Goal: Task Accomplishment & Management: Manage account settings

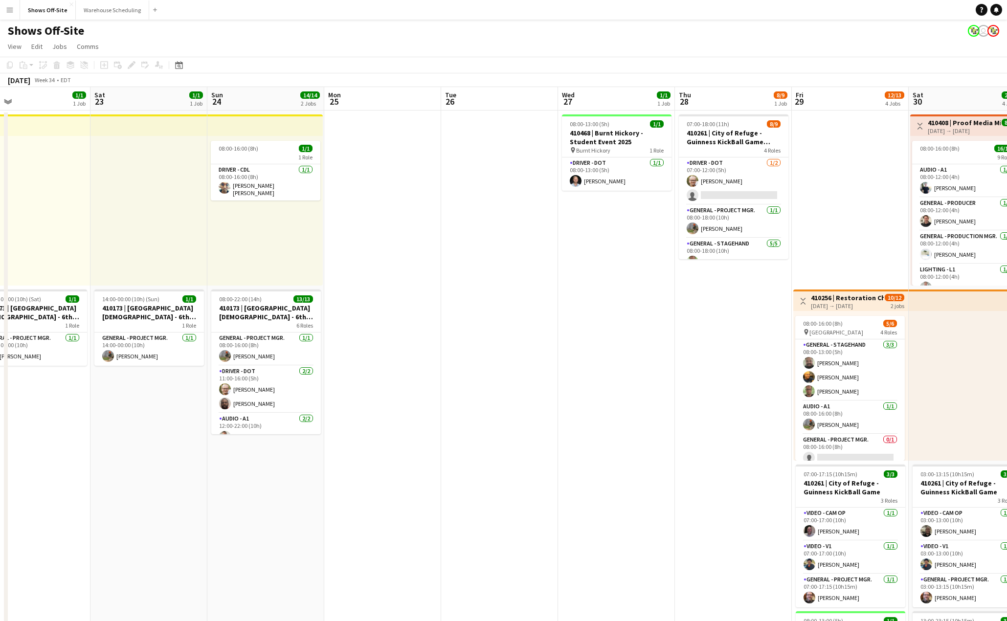
drag, startPoint x: 595, startPoint y: 249, endPoint x: 668, endPoint y: 297, distance: 87.6
click at [271, 230] on app-calendar-viewport "Tue 19 1/1 1 Job Wed 20 1/1 1 Job Thu 21 4/4 3 Jobs Fri 22 1/1 1 Job Sat 23 1/1…" at bounding box center [503, 504] width 1007 height 835
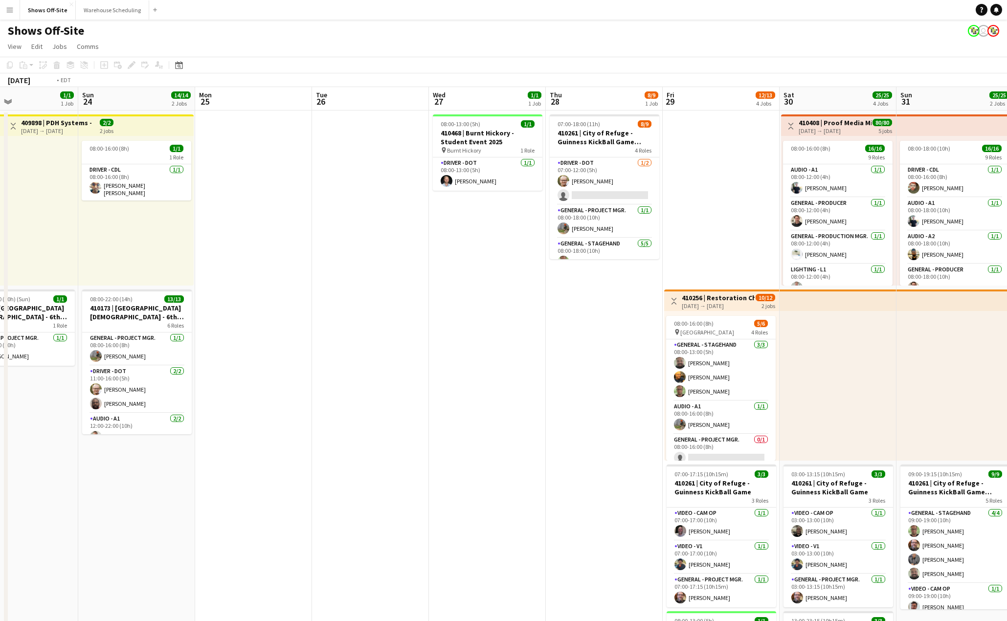
drag, startPoint x: 558, startPoint y: 299, endPoint x: 341, endPoint y: 262, distance: 220.7
click at [299, 264] on app-calendar-viewport "Wed 20 1/1 1 Job Thu 21 4/4 3 Jobs Fri 22 1/1 1 Job Sat 23 1/1 1 Job Sun 24 14/…" at bounding box center [503, 504] width 1007 height 835
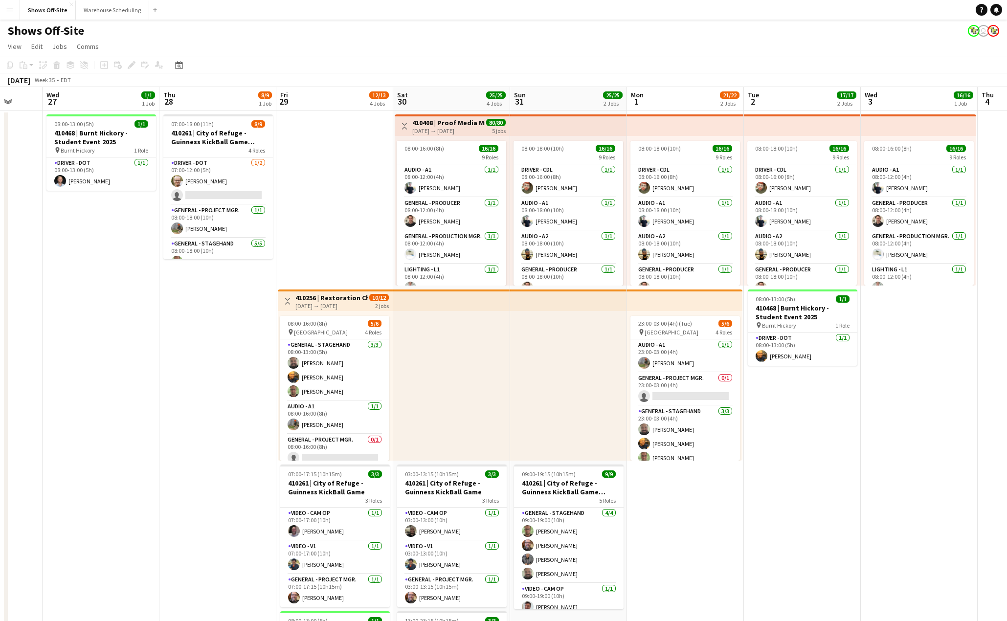
drag, startPoint x: 699, startPoint y: 322, endPoint x: 509, endPoint y: 287, distance: 193.3
click at [362, 269] on app-calendar-viewport "Sun 24 14/14 2 Jobs Mon 25 Tue 26 Wed 27 1/1 1 Job Thu 28 8/9 1 Job Fri 29 12/1…" at bounding box center [503, 504] width 1007 height 835
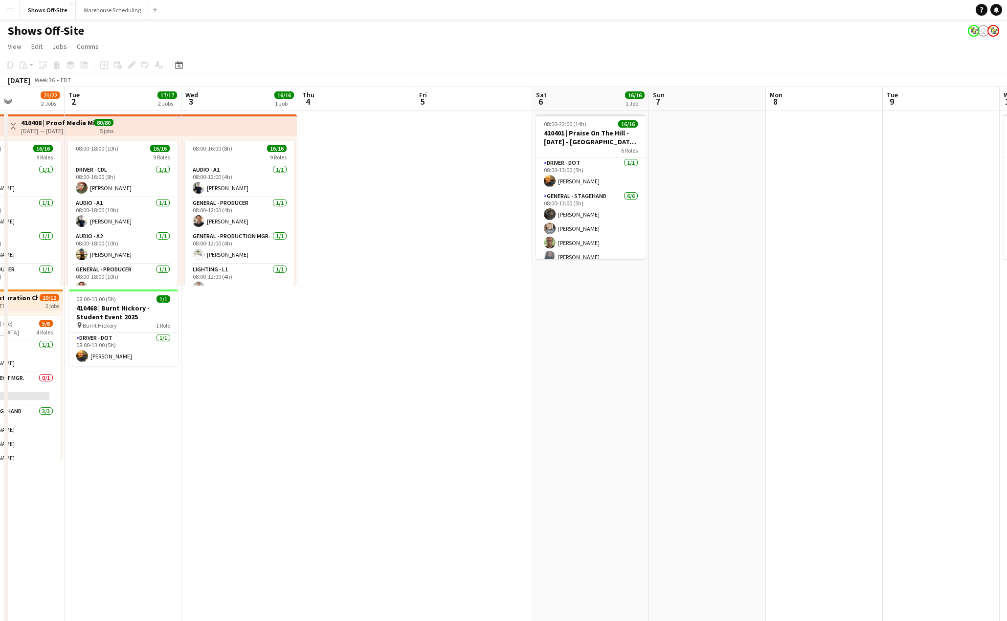
drag, startPoint x: 461, startPoint y: 314, endPoint x: 682, endPoint y: 354, distance: 224.5
click at [402, 311] on app-calendar-viewport "Fri 29 12/13 4 Jobs Sat 30 25/25 4 Jobs Sun 31 25/25 2 Jobs Mon 1 21/22 2 Jobs …" at bounding box center [503, 504] width 1007 height 835
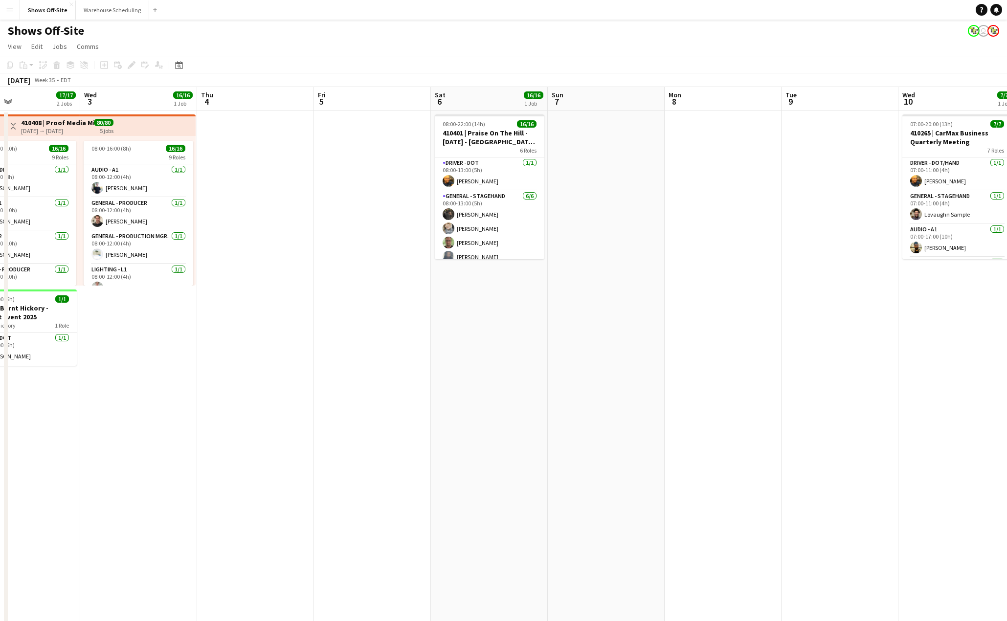
drag, startPoint x: 765, startPoint y: 366, endPoint x: 352, endPoint y: 306, distance: 417.0
click at [343, 308] on app-calendar-viewport "Sat 30 25/25 4 Jobs Sun 31 25/25 2 Jobs Mon 1 21/22 2 Jobs Tue 2 17/17 2 Jobs W…" at bounding box center [503, 504] width 1007 height 835
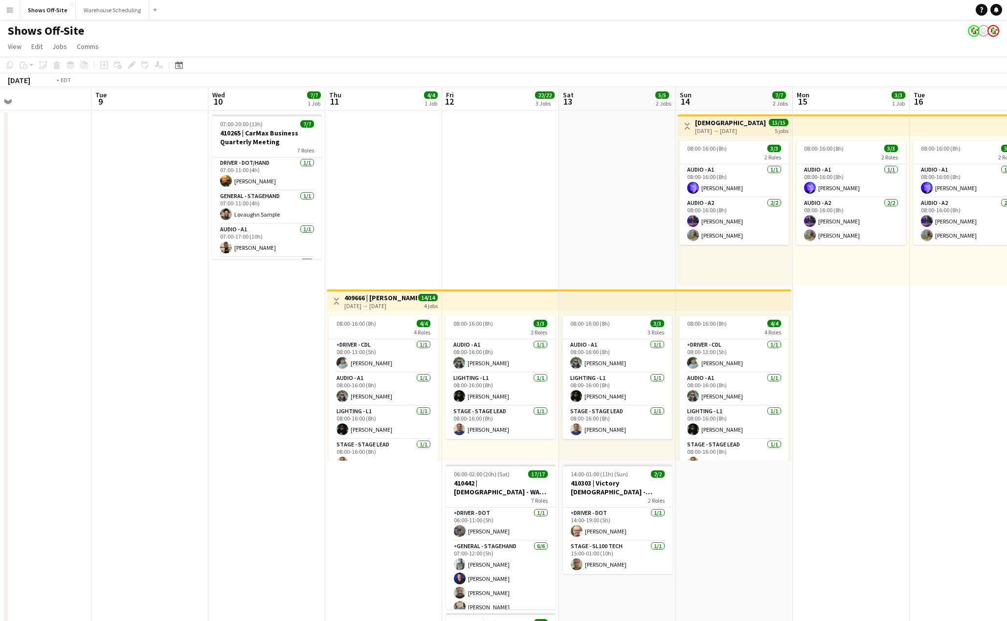
drag, startPoint x: 443, startPoint y: 326, endPoint x: 428, endPoint y: 307, distance: 24.7
click at [299, 307] on app-calendar-viewport "Fri 5 Sat 6 16/16 1 Job Sun 7 Mon 8 Tue 9 Wed 10 7/7 1 Job Thu 11 4/4 1 Job Fri…" at bounding box center [503, 504] width 1007 height 835
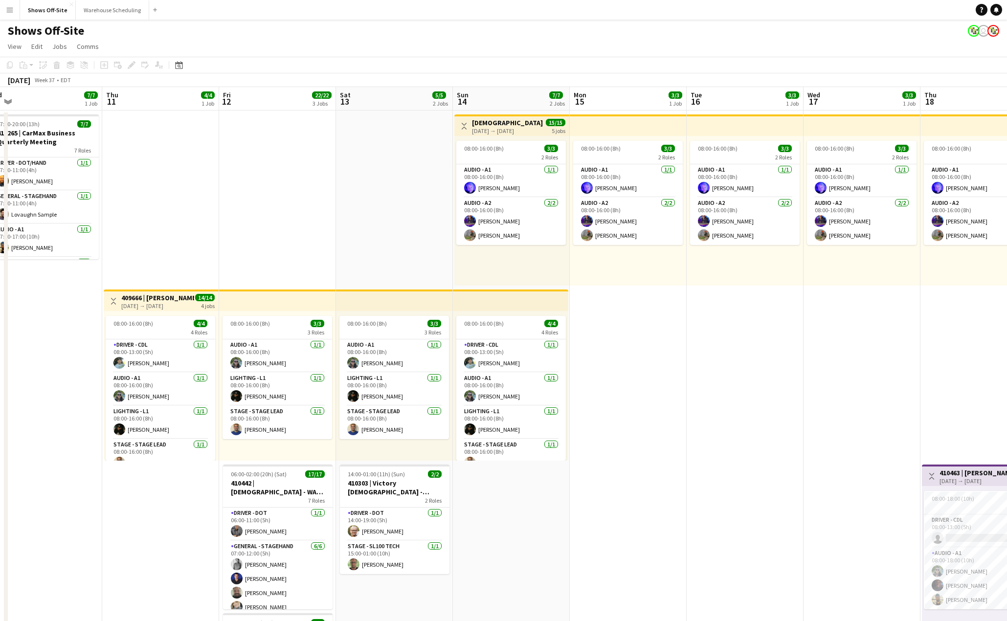
drag, startPoint x: 788, startPoint y: 317, endPoint x: 631, endPoint y: 314, distance: 157.4
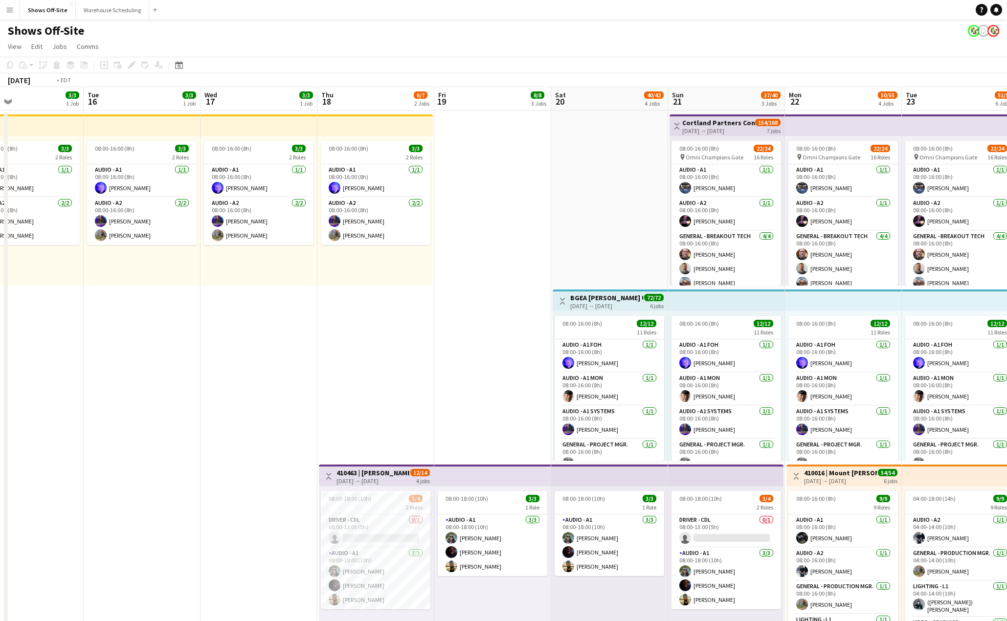
drag, startPoint x: 701, startPoint y: 336, endPoint x: 419, endPoint y: 317, distance: 282.2
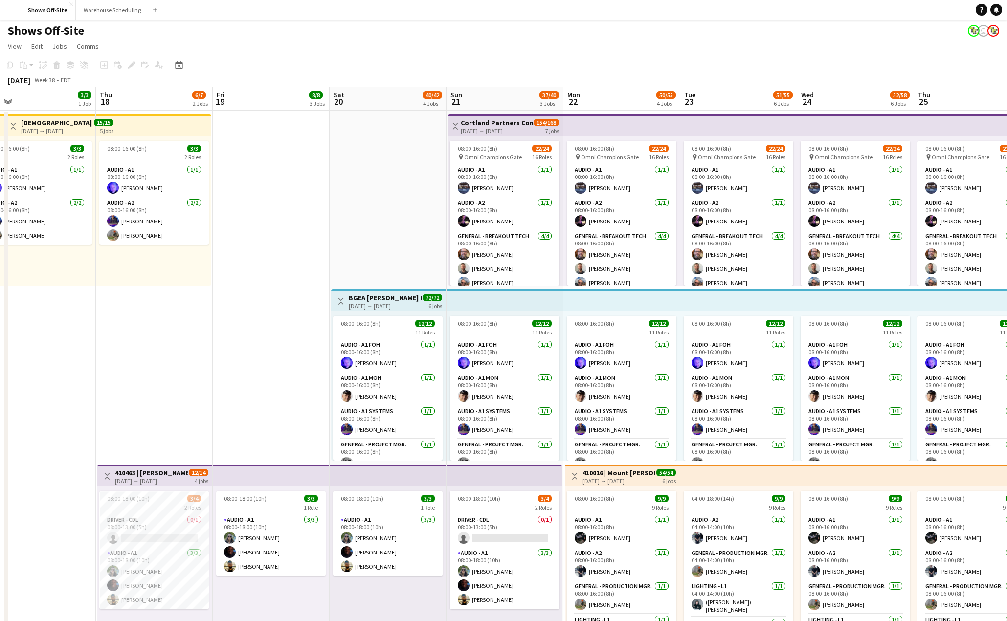
scroll to position [0, 374]
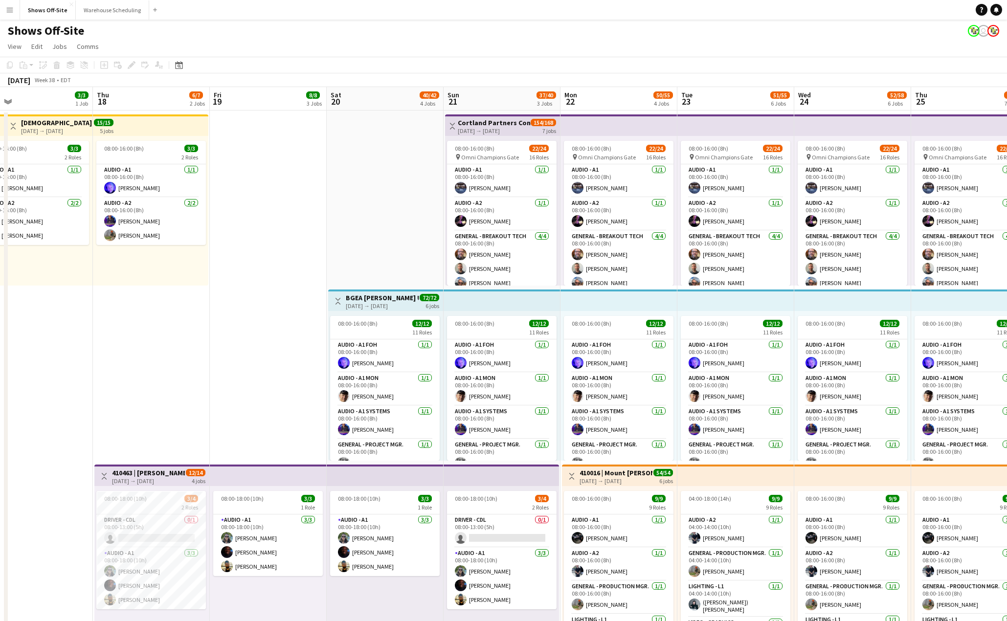
drag, startPoint x: 448, startPoint y: 318, endPoint x: 225, endPoint y: 290, distance: 225.1
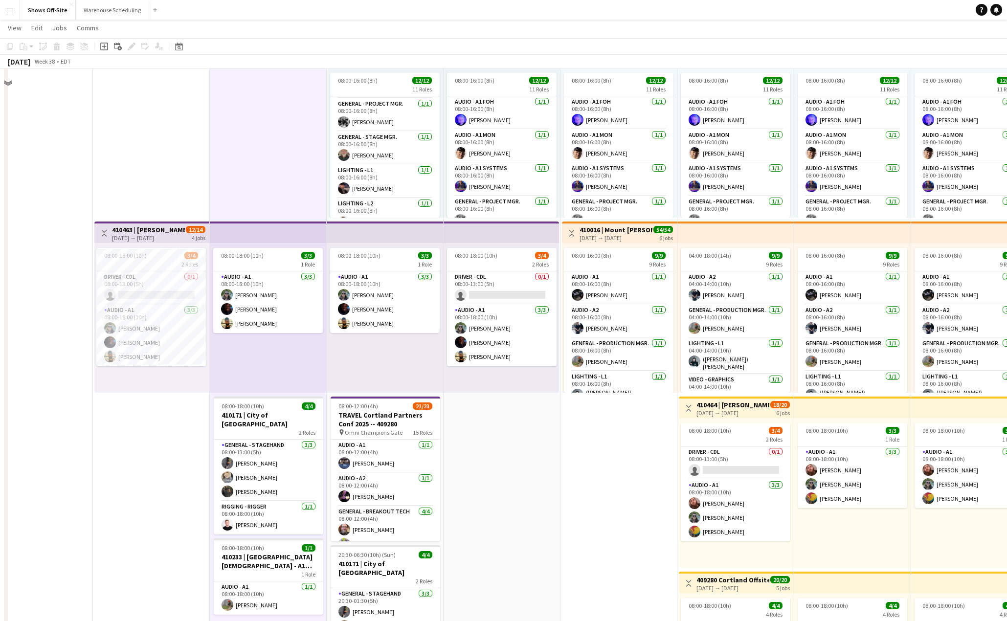
scroll to position [244, 0]
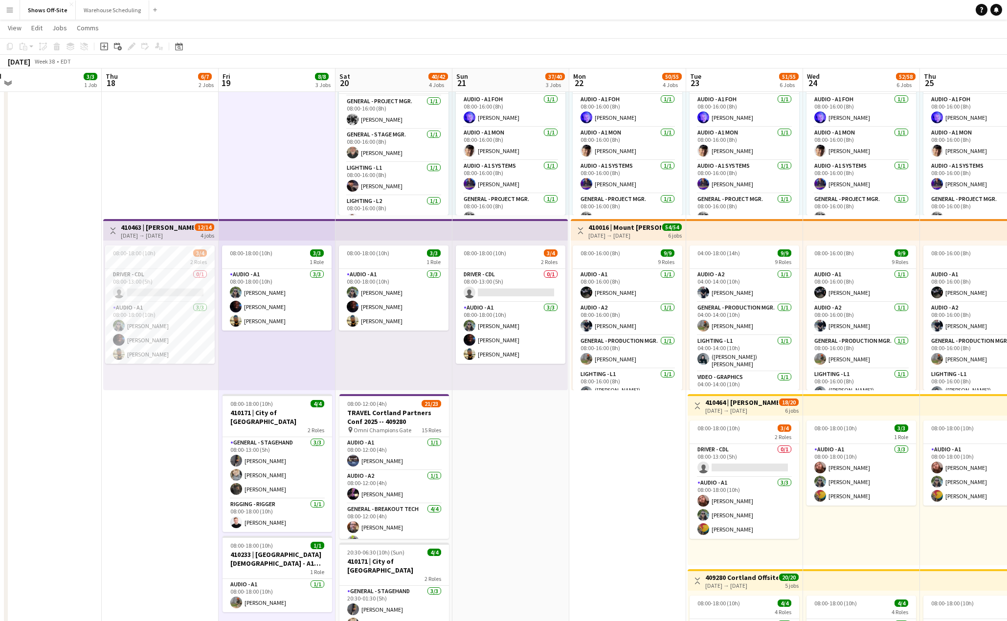
drag, startPoint x: 529, startPoint y: 466, endPoint x: 260, endPoint y: 423, distance: 272.4
click at [263, 424] on app-calendar-viewport "Sun 14 7/7 2 Jobs Mon 15 3/3 1 Job Tue 16 3/3 1 Job Wed 17 3/3 1 Job Thu 18 6/7…" at bounding box center [503, 439] width 1007 height 1290
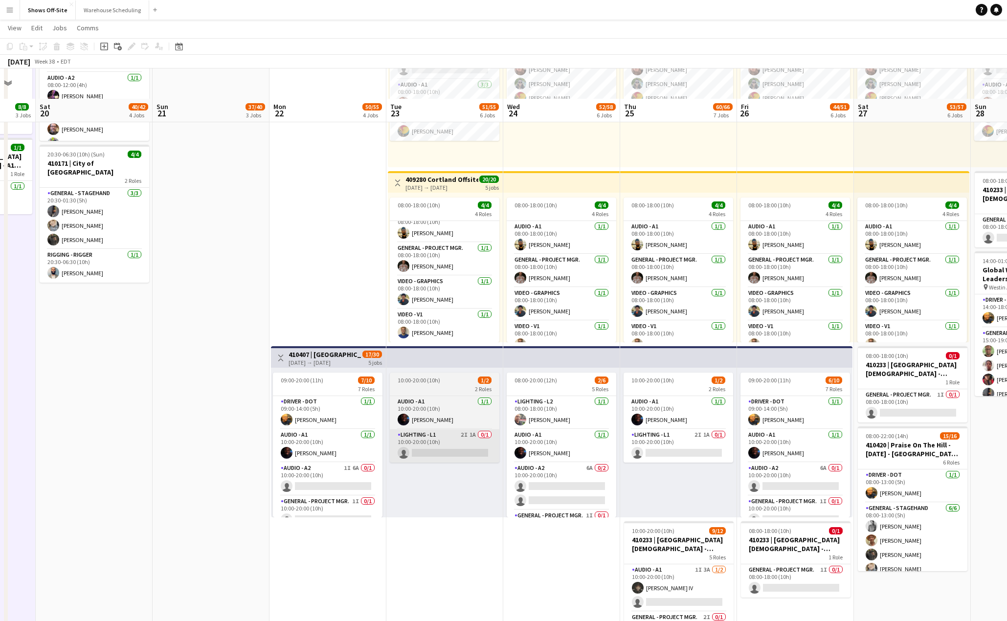
scroll to position [707, 0]
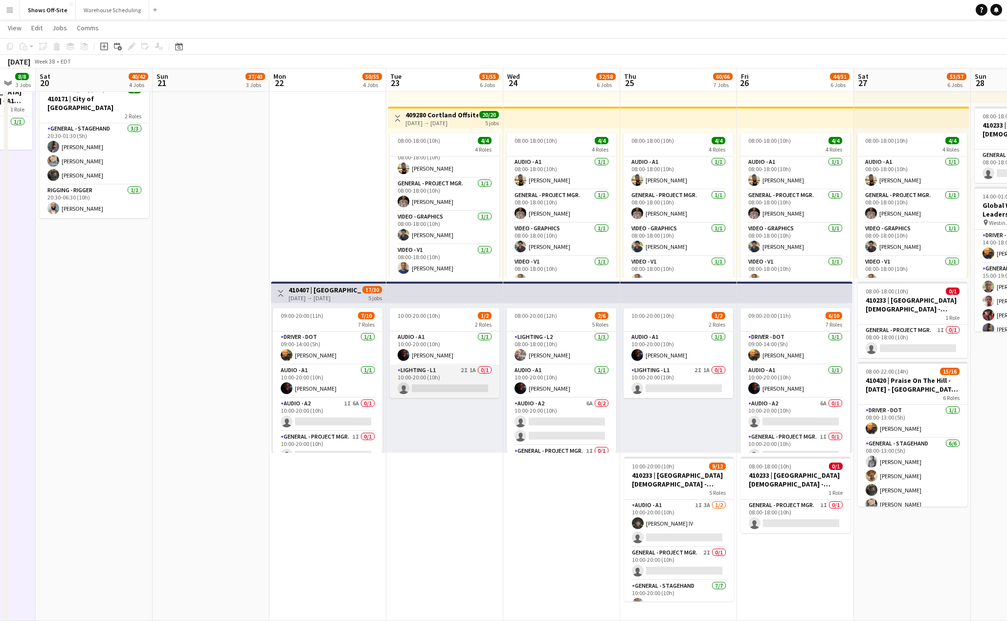
click at [446, 376] on app-card-role "Lighting - L1 2I 1A 0/1 10:00-20:00 (10h) single-neutral-actions" at bounding box center [445, 381] width 110 height 33
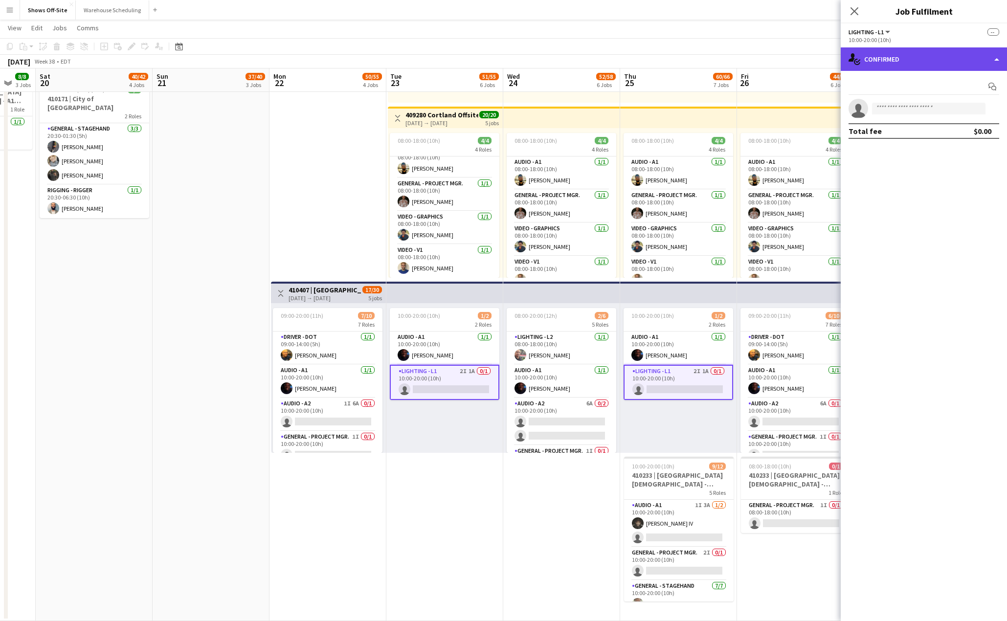
click at [908, 57] on div "single-neutral-actions-check-2 Confirmed" at bounding box center [923, 58] width 166 height 23
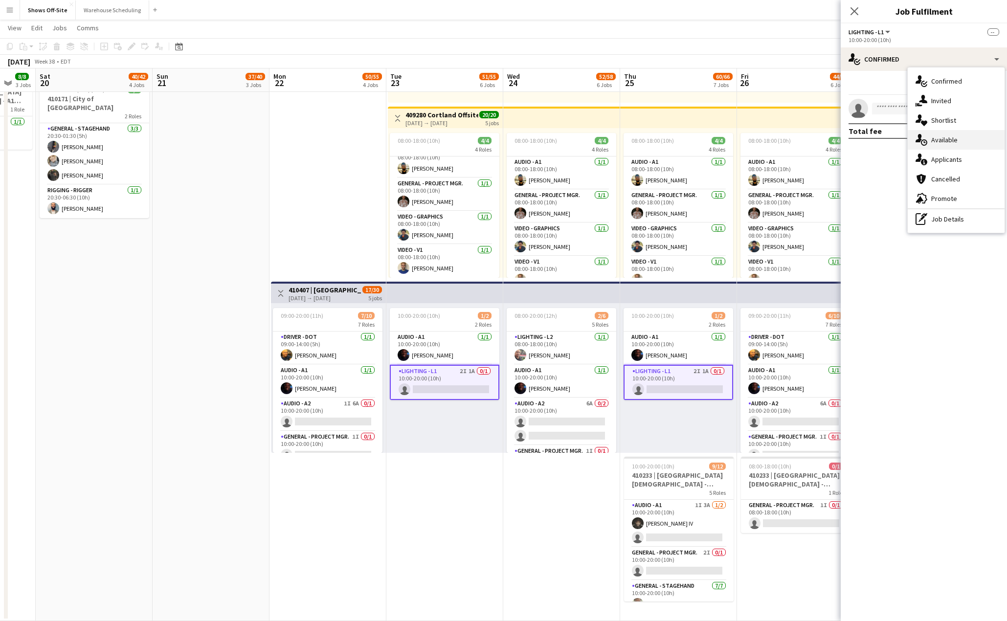
click at [968, 138] on div "single-neutral-actions-upload Available" at bounding box center [955, 140] width 97 height 20
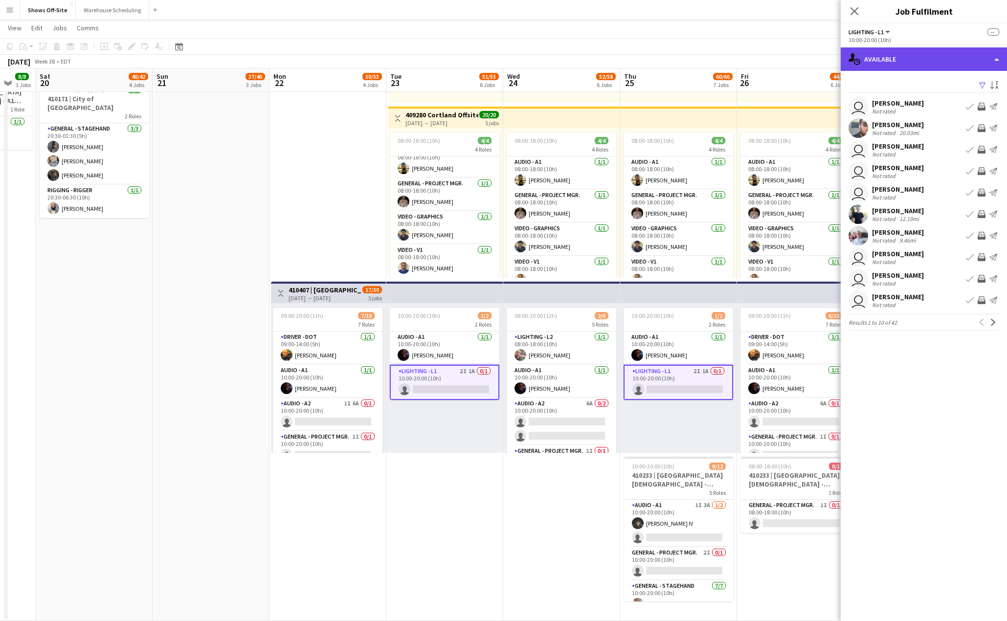
click at [921, 63] on div "single-neutral-actions-upload Available" at bounding box center [923, 58] width 166 height 23
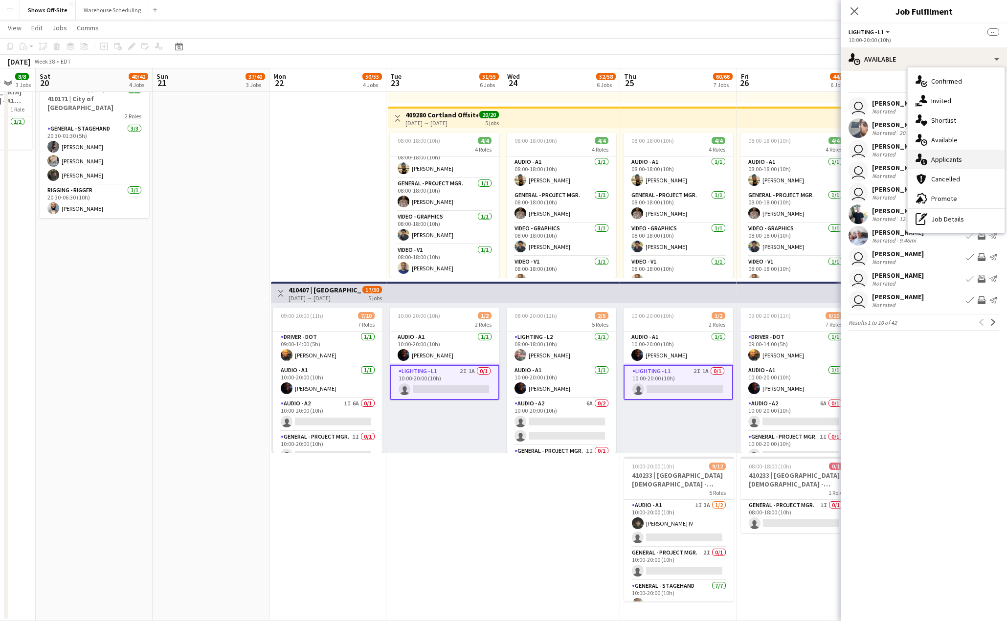
click at [947, 165] on div "single-neutral-actions-information Applicants" at bounding box center [955, 160] width 97 height 20
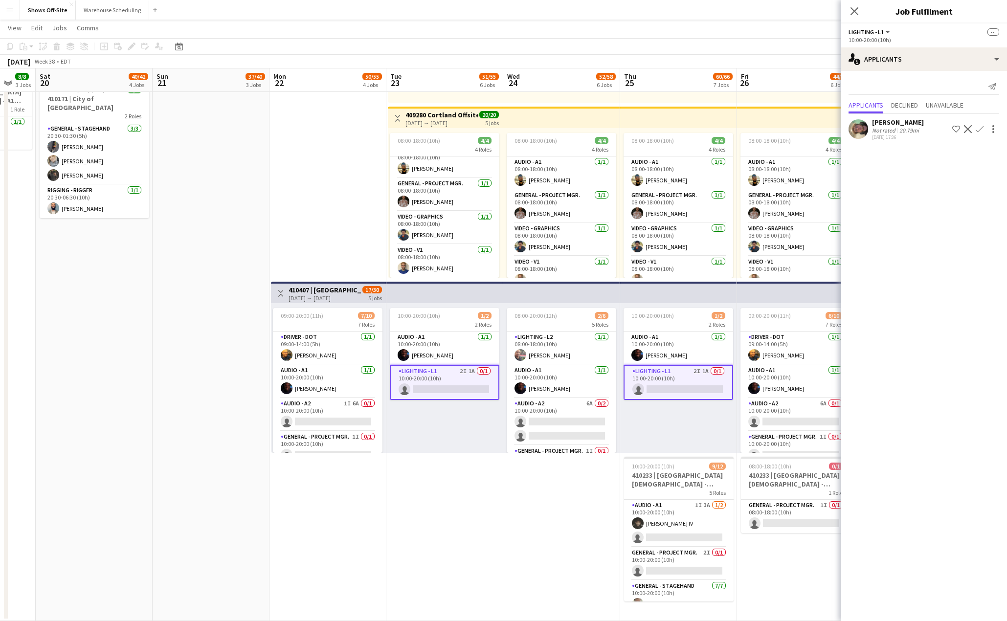
click at [857, 126] on app-user-avatar at bounding box center [858, 129] width 20 height 20
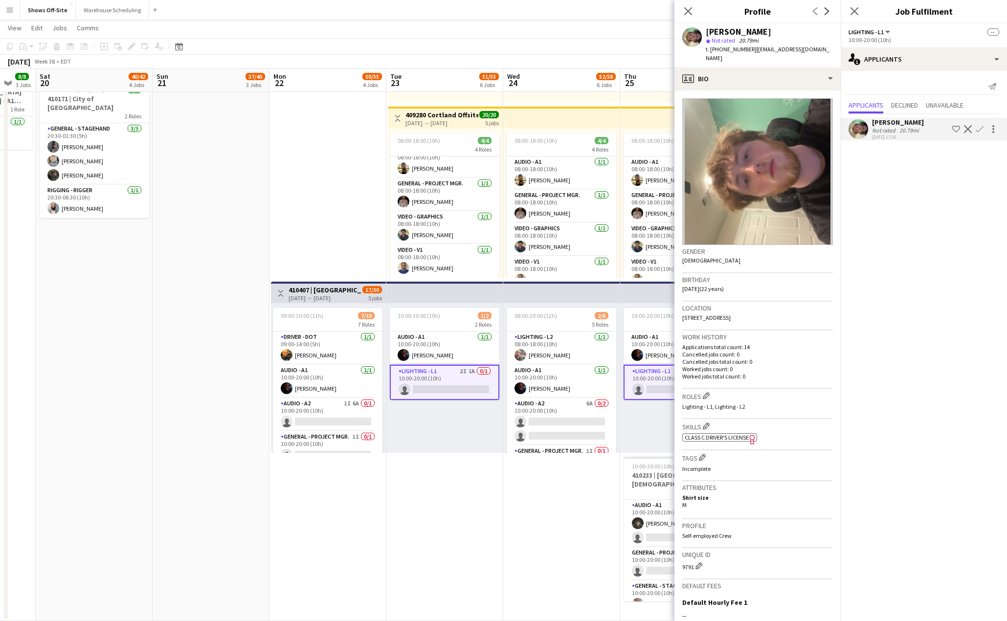
drag, startPoint x: 811, startPoint y: 31, endPoint x: 698, endPoint y: 24, distance: 113.1
click at [698, 24] on div "[PERSON_NAME] star Not rated 20.79mi t. [PHONE_NUMBER] | [EMAIL_ADDRESS][DOMAIN…" at bounding box center [757, 45] width 166 height 44
copy div "[PERSON_NAME]"
drag, startPoint x: 775, startPoint y: 61, endPoint x: 696, endPoint y: 26, distance: 86.7
click at [696, 26] on div "[PERSON_NAME] star Not rated 20.79mi t. [PHONE_NUMBER] | [EMAIL_ADDRESS][DOMAIN…" at bounding box center [757, 45] width 166 height 44
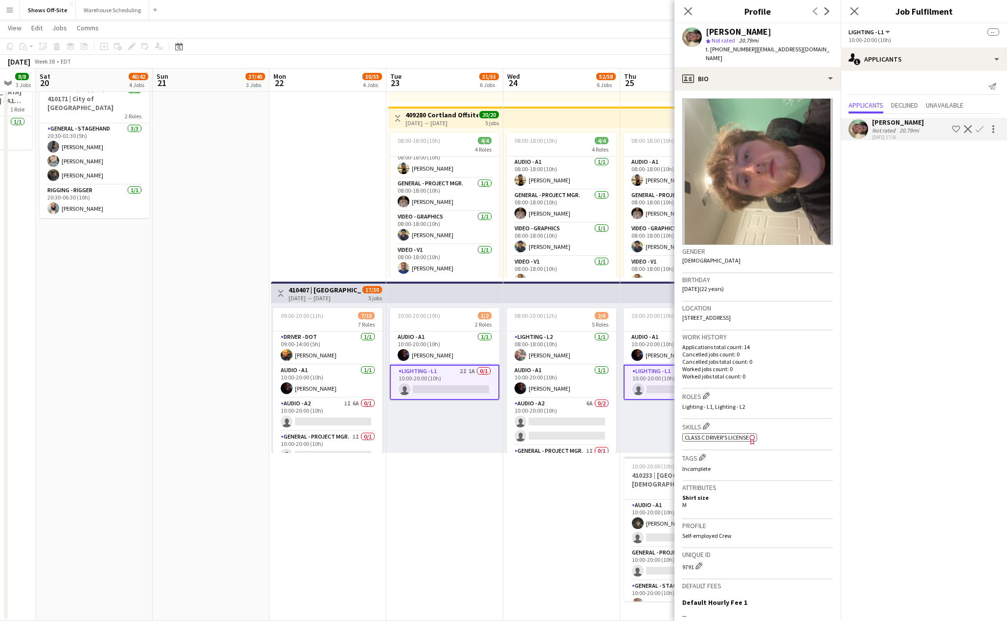
copy div "[PERSON_NAME] star Not rated 20.79mi t. [PHONE_NUMBER] | [EMAIL_ADDRESS][DOMAIN…"
click at [550, 15] on app-navbar "Menu Boards Boards Boards All jobs Status Workforce Workforce My Workforce Recr…" at bounding box center [503, 10] width 1007 height 20
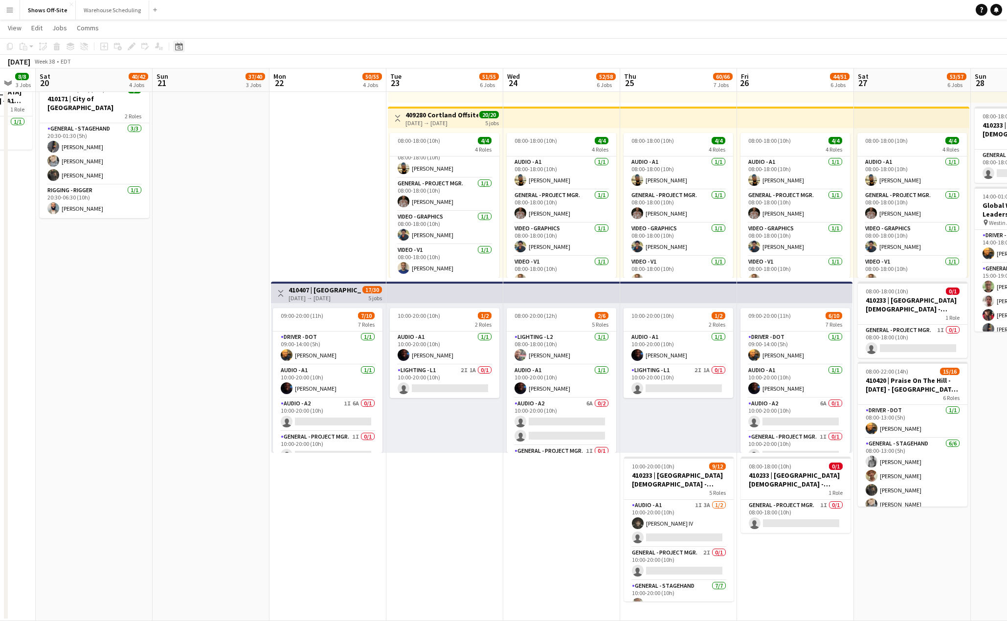
click at [178, 44] on icon "Date picker" at bounding box center [179, 47] width 8 height 8
click at [258, 75] on span "Next month" at bounding box center [258, 80] width 20 height 20
click at [257, 76] on span "Next month" at bounding box center [258, 80] width 20 height 20
click at [184, 156] on span "13" at bounding box center [181, 156] width 12 height 12
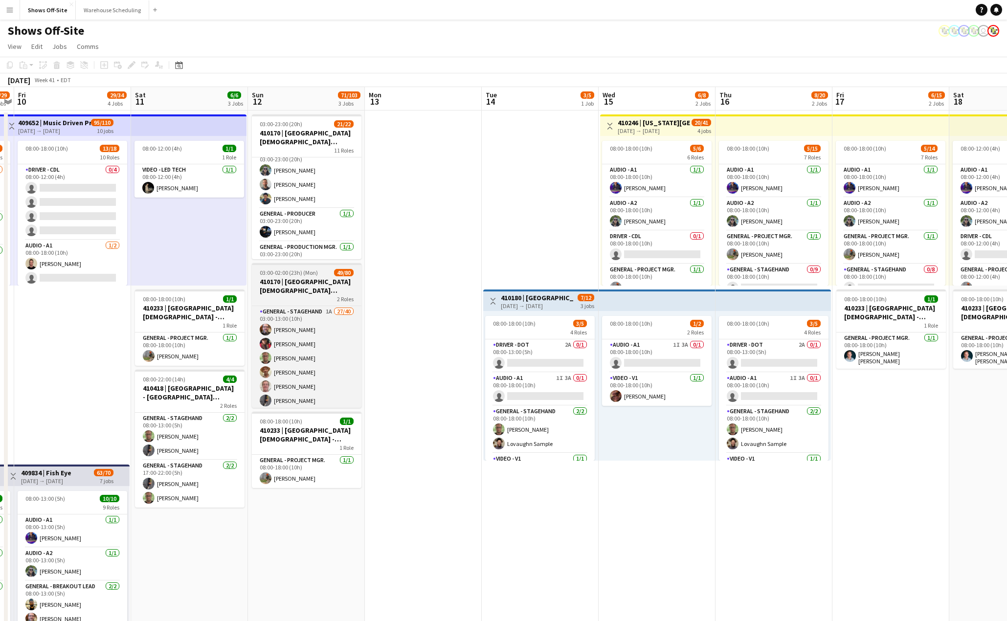
scroll to position [0, 0]
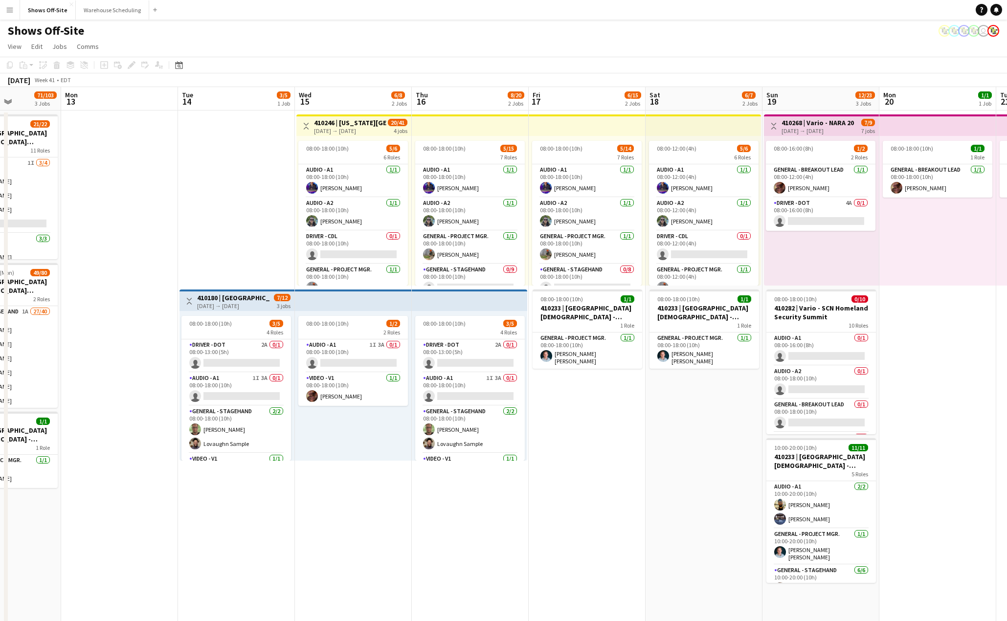
drag, startPoint x: 848, startPoint y: 465, endPoint x: 544, endPoint y: 442, distance: 305.0
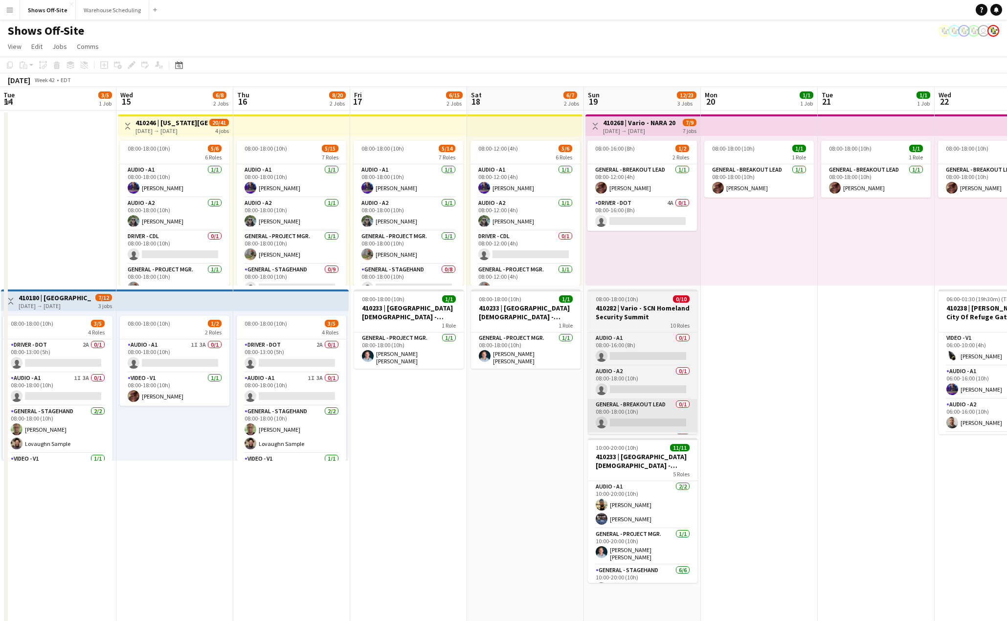
drag, startPoint x: 720, startPoint y: 458, endPoint x: 482, endPoint y: 428, distance: 239.5
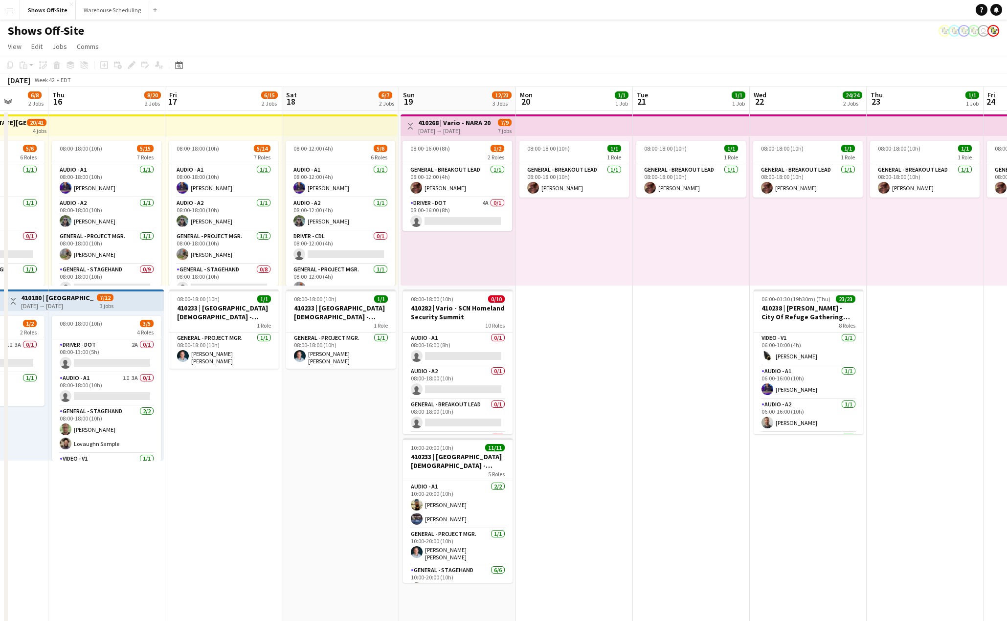
drag, startPoint x: 704, startPoint y: 416, endPoint x: 356, endPoint y: 387, distance: 348.8
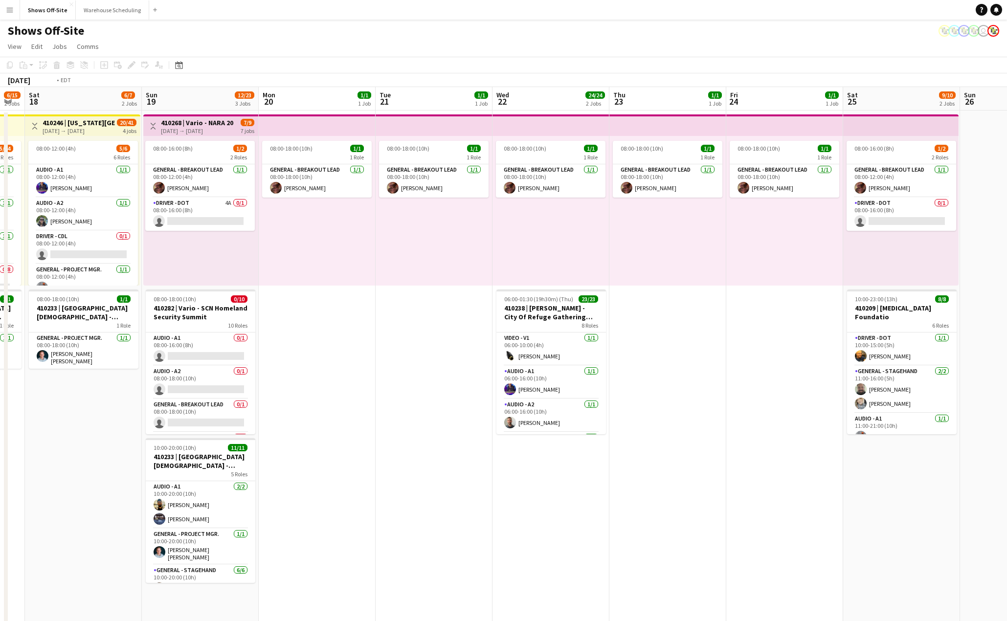
drag, startPoint x: 545, startPoint y: 397, endPoint x: 440, endPoint y: 373, distance: 107.8
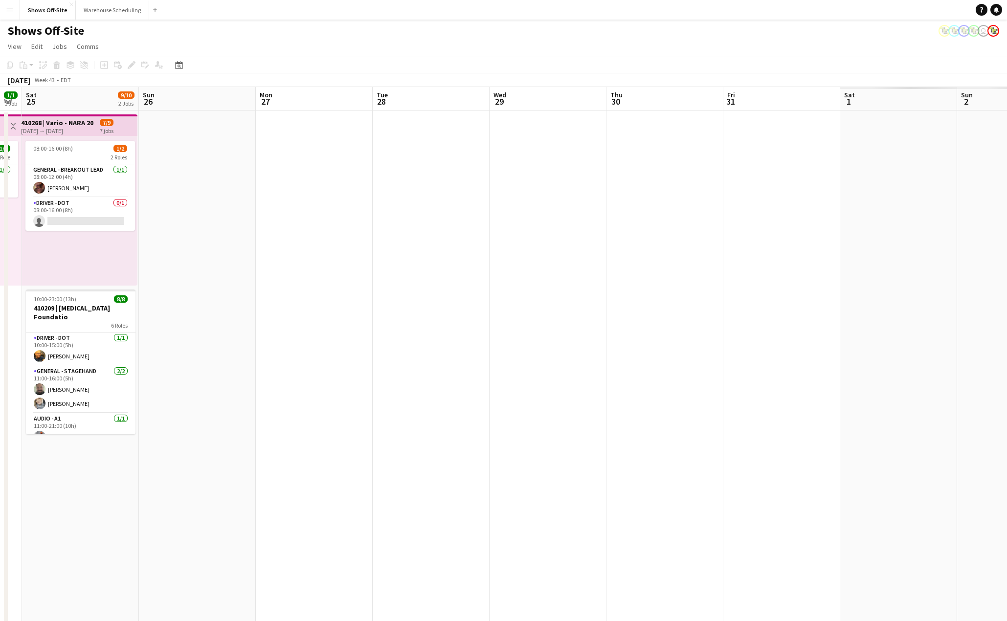
drag, startPoint x: 496, startPoint y: 367, endPoint x: 525, endPoint y: 347, distance: 34.4
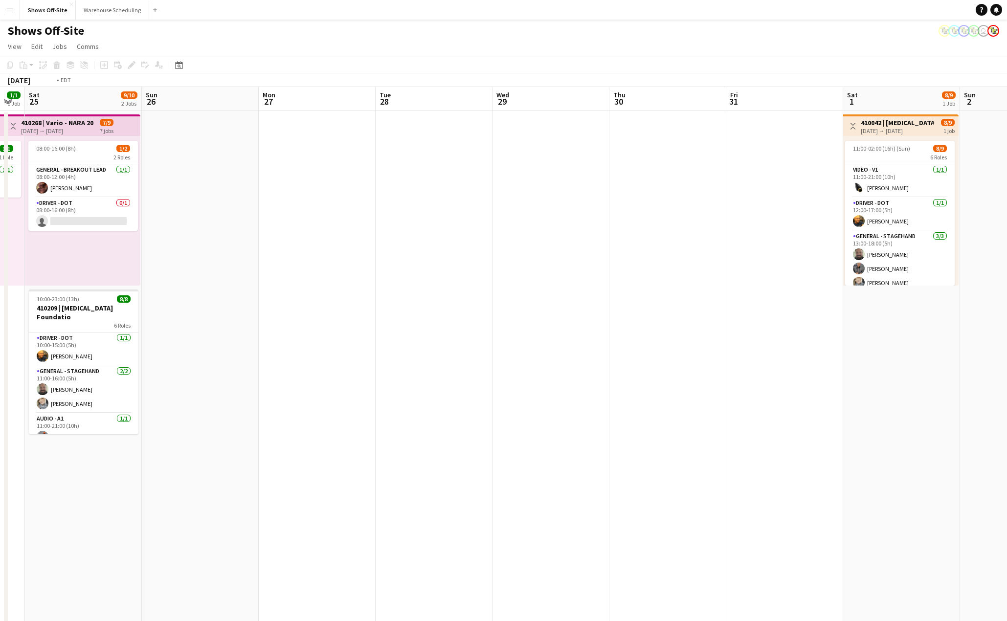
drag, startPoint x: 701, startPoint y: 363, endPoint x: 291, endPoint y: 335, distance: 410.6
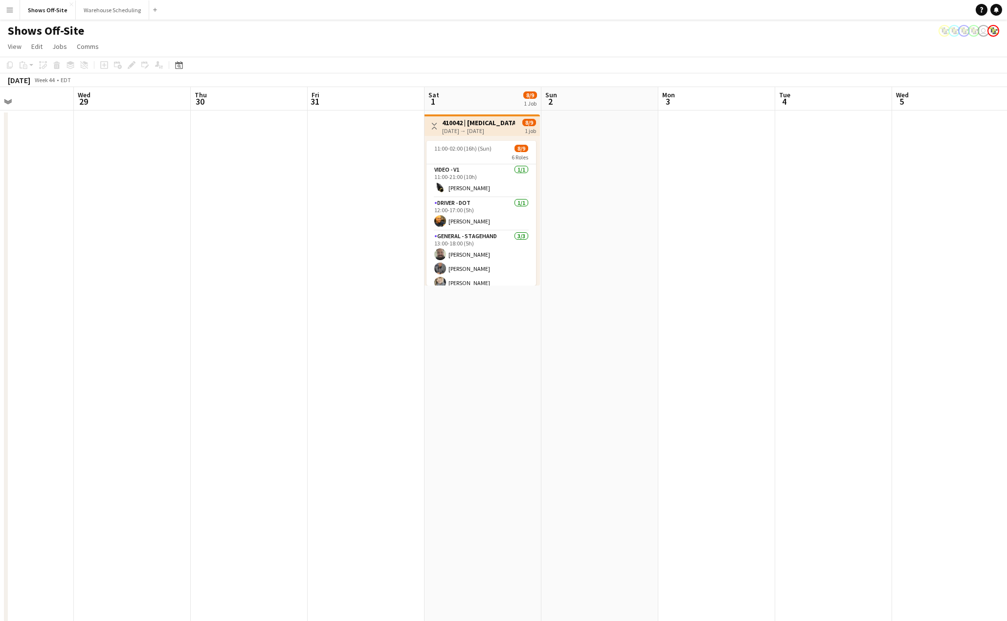
drag, startPoint x: 388, startPoint y: 350, endPoint x: 503, endPoint y: 352, distance: 114.9
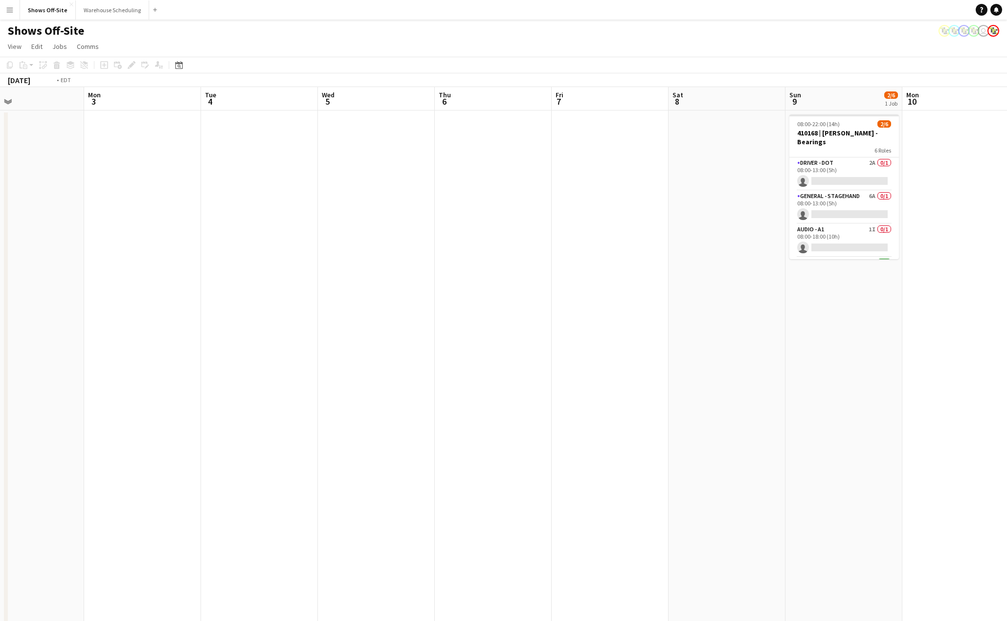
drag, startPoint x: 566, startPoint y: 359, endPoint x: 372, endPoint y: 336, distance: 195.5
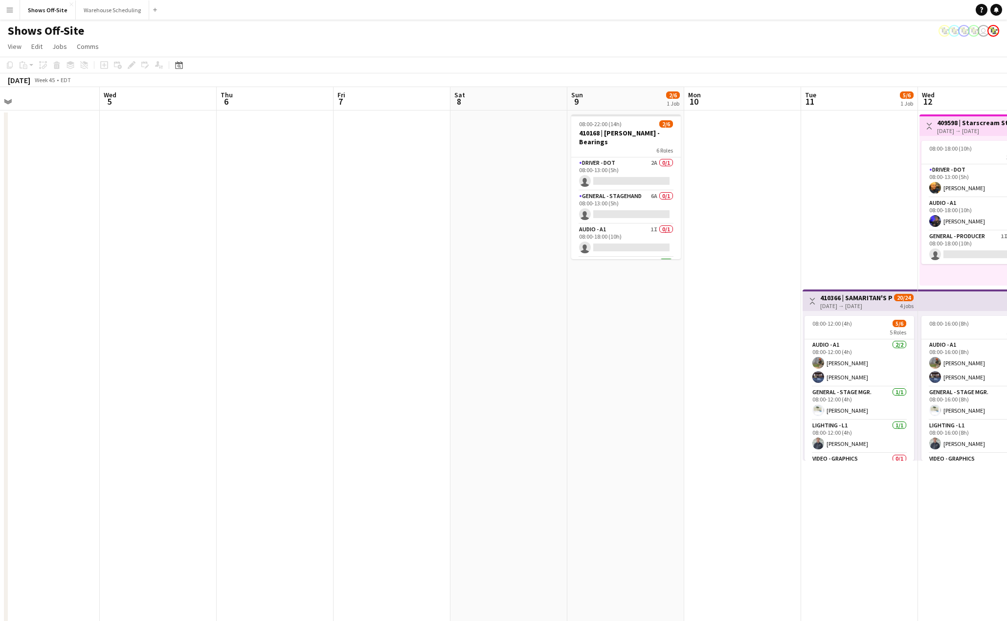
drag, startPoint x: 682, startPoint y: 358, endPoint x: 311, endPoint y: 334, distance: 372.3
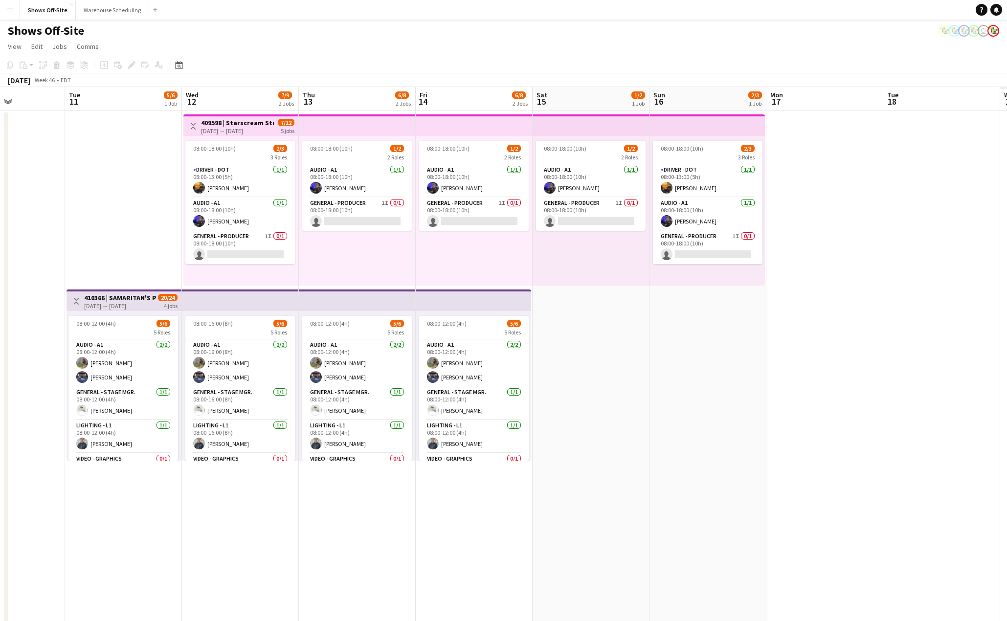
drag, startPoint x: 781, startPoint y: 480, endPoint x: 587, endPoint y: 435, distance: 199.6
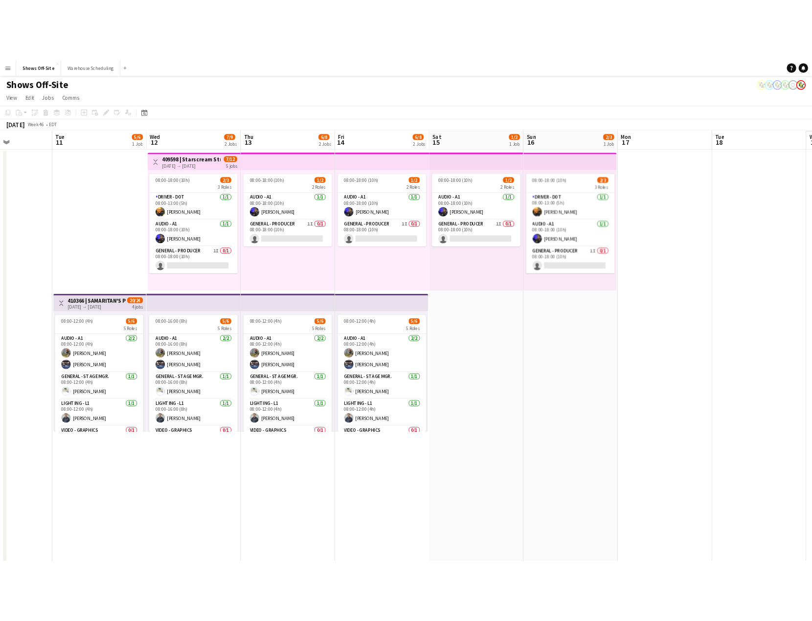
scroll to position [0, 408]
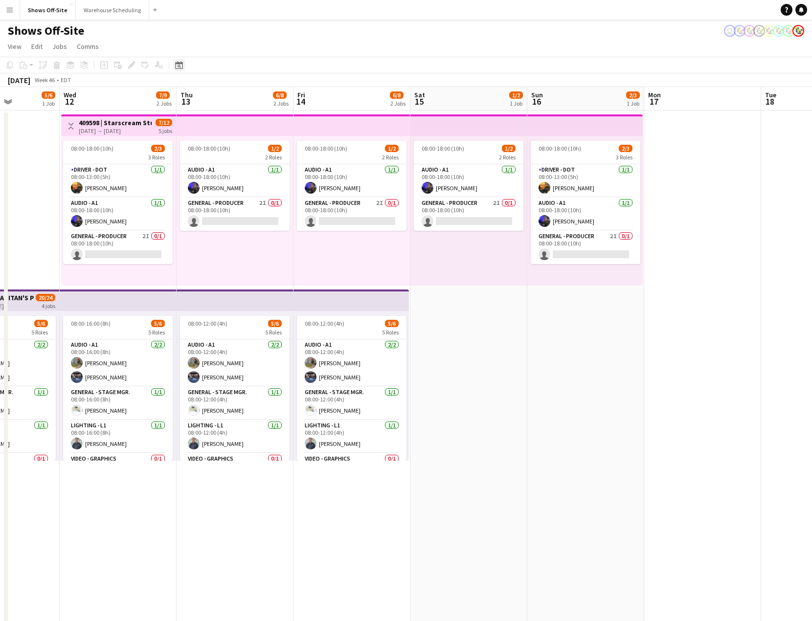
click at [177, 62] on icon "Date picker" at bounding box center [179, 65] width 8 height 8
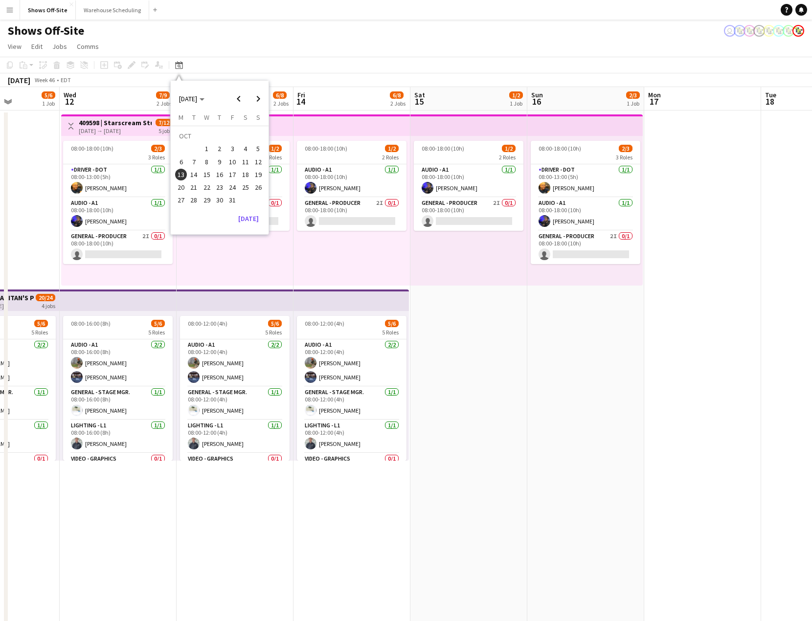
click at [243, 149] on span "4" at bounding box center [246, 149] width 12 height 12
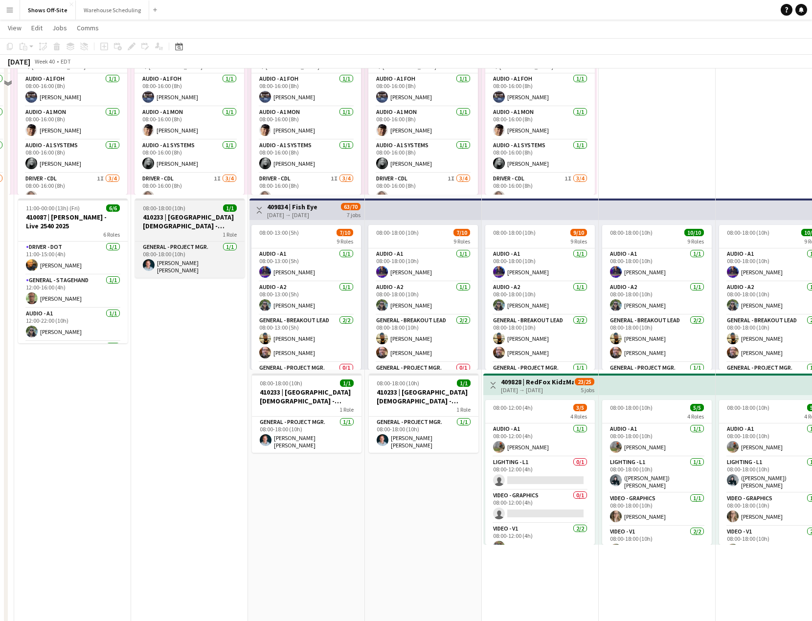
scroll to position [0, 0]
